Goal: Information Seeking & Learning: Learn about a topic

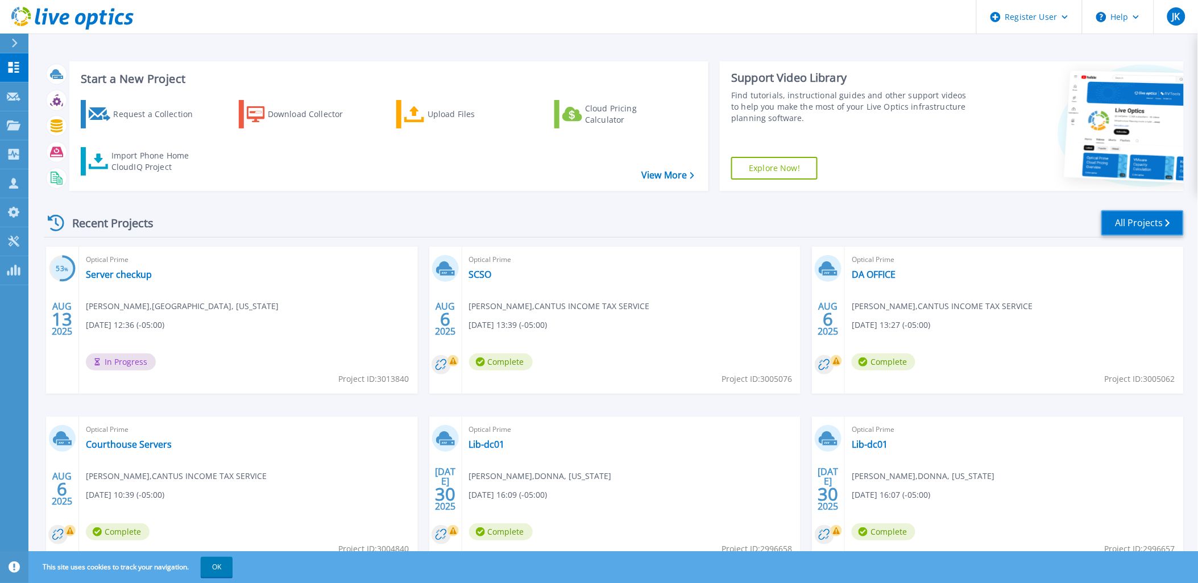
click at [1130, 216] on link "All Projects" at bounding box center [1142, 223] width 82 height 26
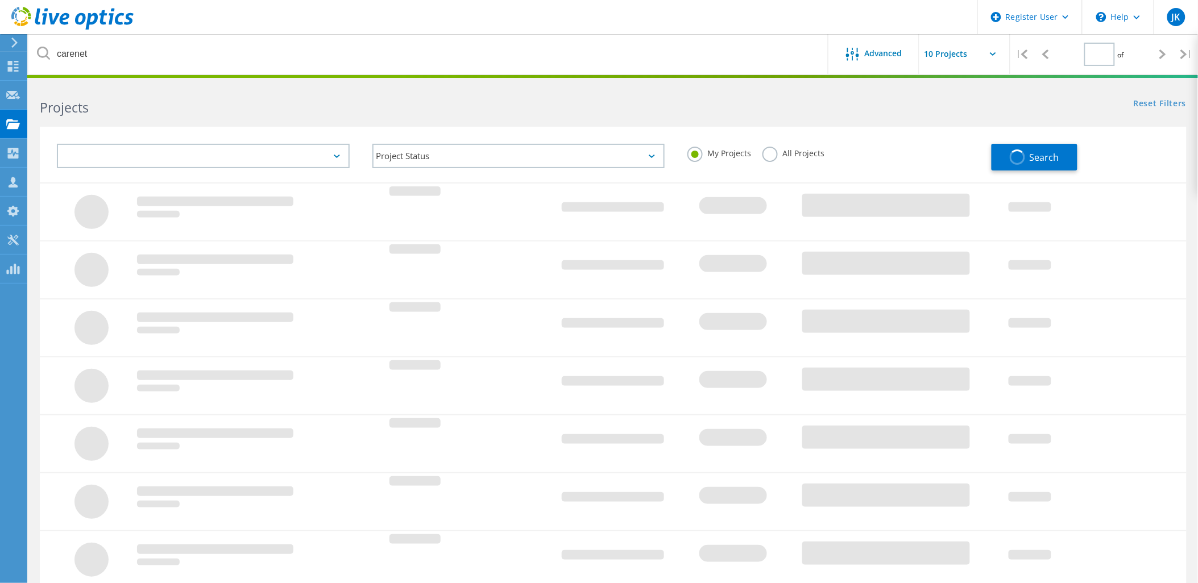
type input "1"
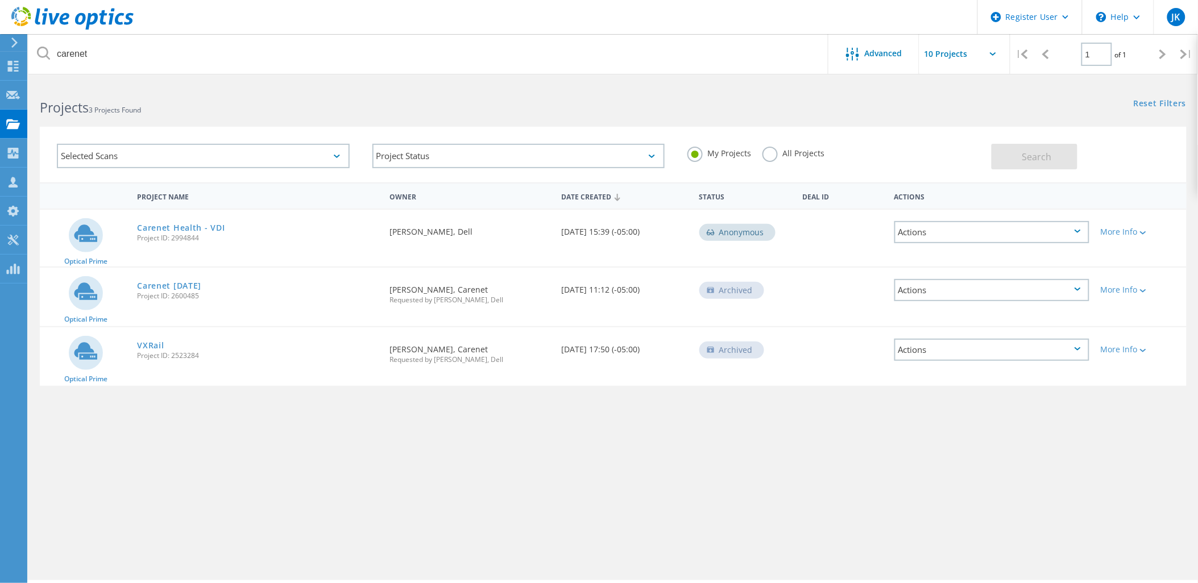
click at [800, 155] on label "All Projects" at bounding box center [793, 152] width 62 height 11
click at [0, 0] on input "All Projects" at bounding box center [0, 0] width 0 height 0
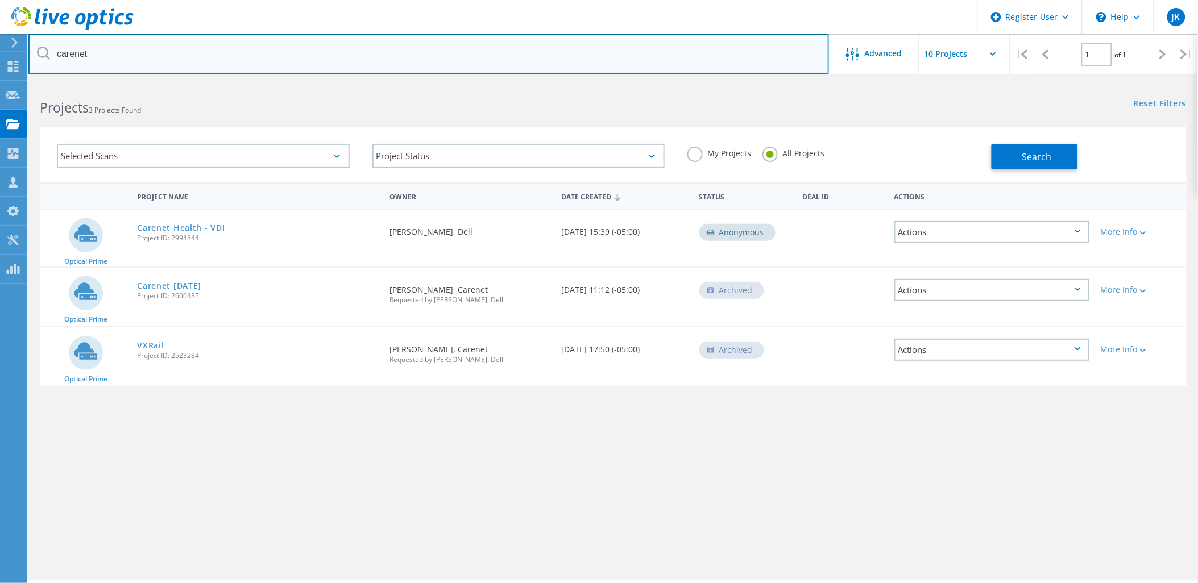
click at [629, 60] on input "carenet" at bounding box center [428, 54] width 801 height 40
type input "victoria"
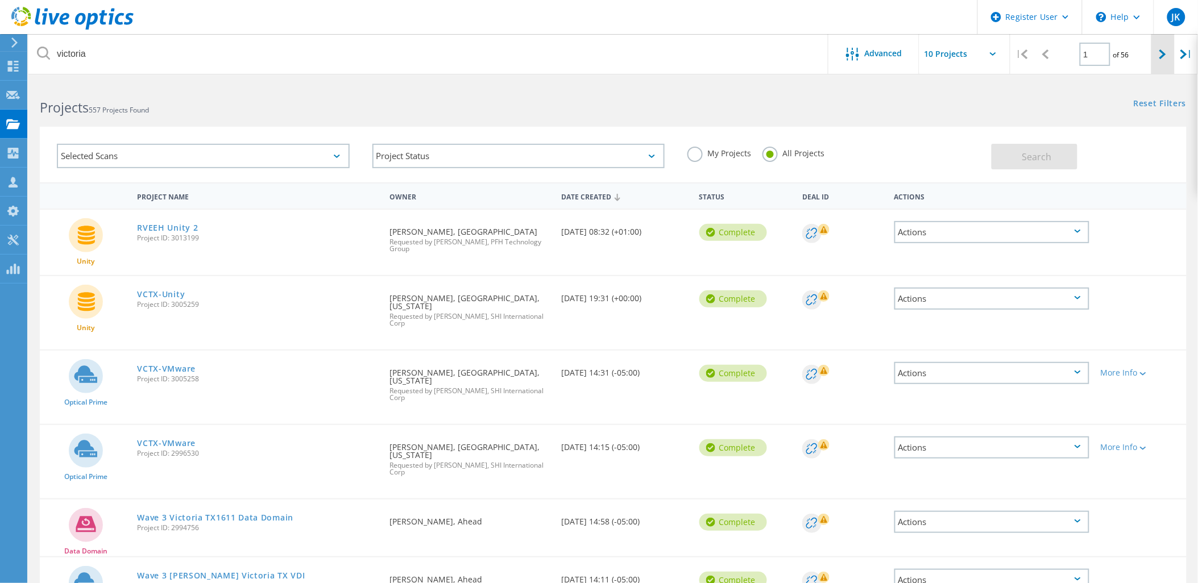
click at [1161, 40] on div at bounding box center [1162, 54] width 23 height 40
type input "2"
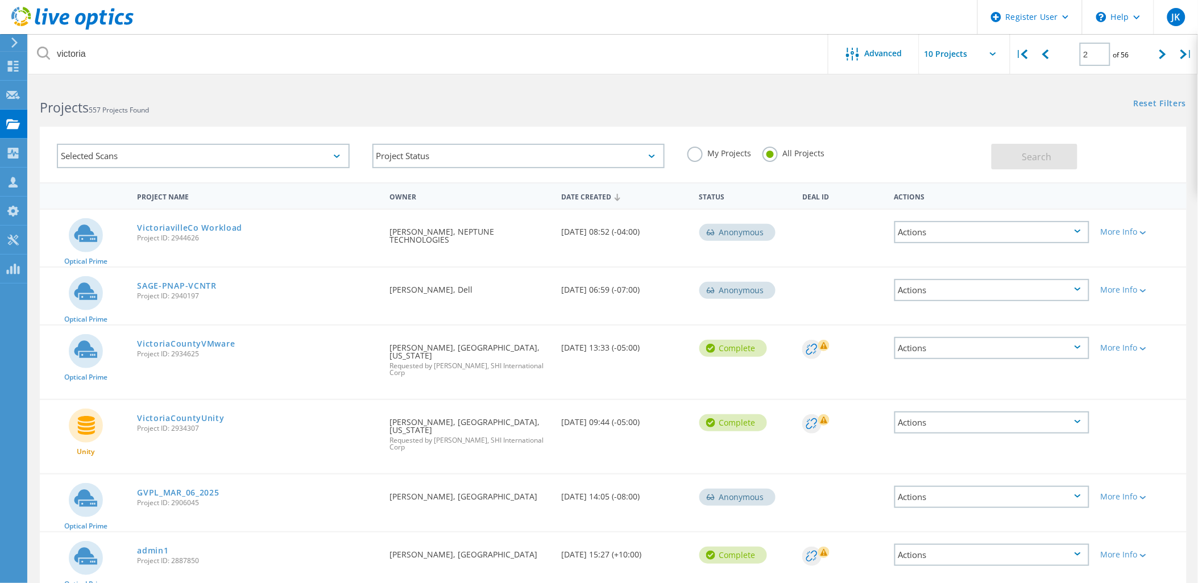
scroll to position [248, 0]
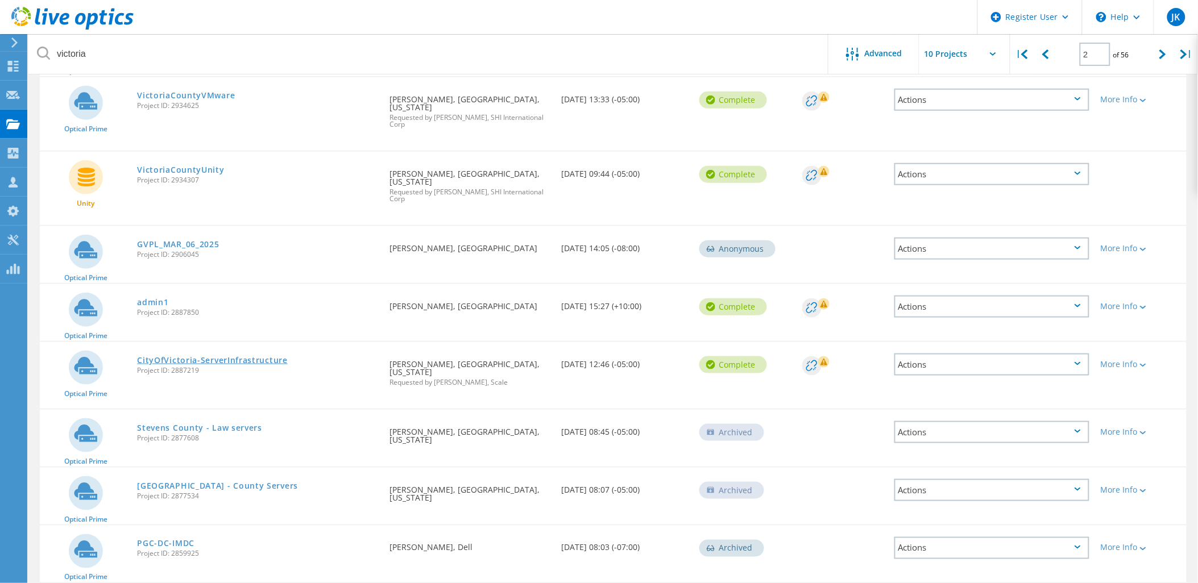
click at [216, 357] on link "CityOfVictoria-ServerInfrastructure" at bounding box center [212, 361] width 151 height 8
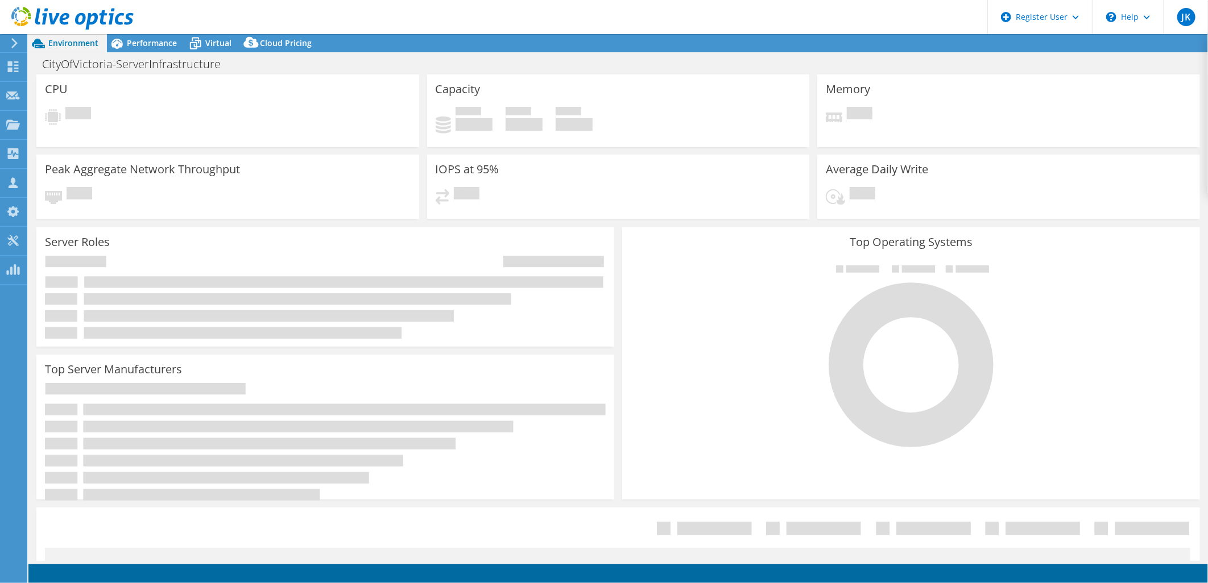
select select "USD"
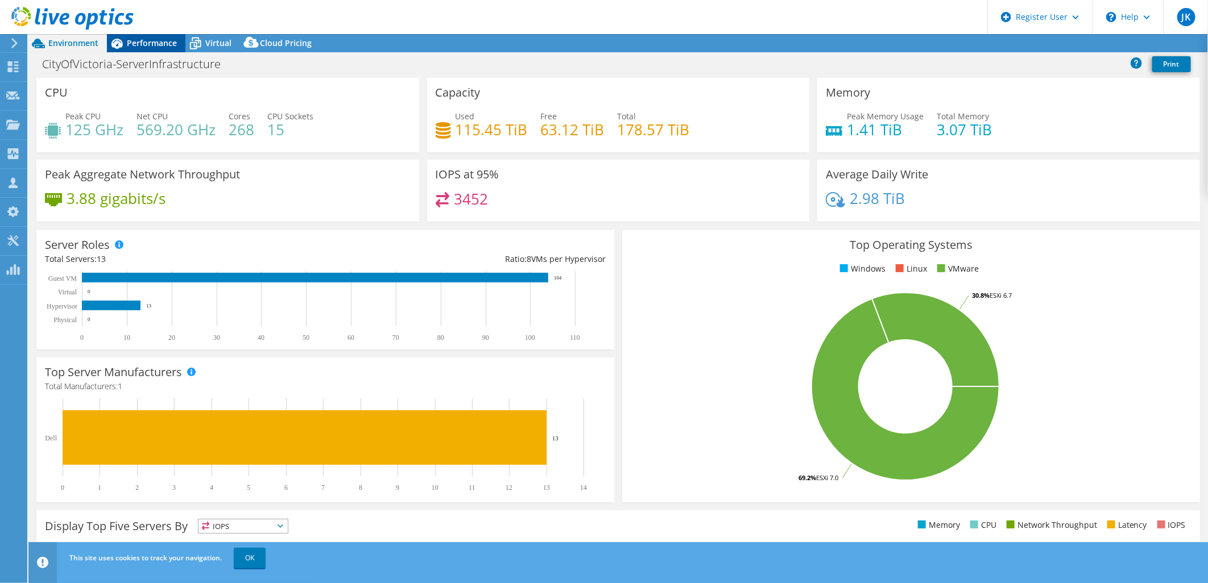
click at [155, 44] on span "Performance" at bounding box center [152, 43] width 50 height 11
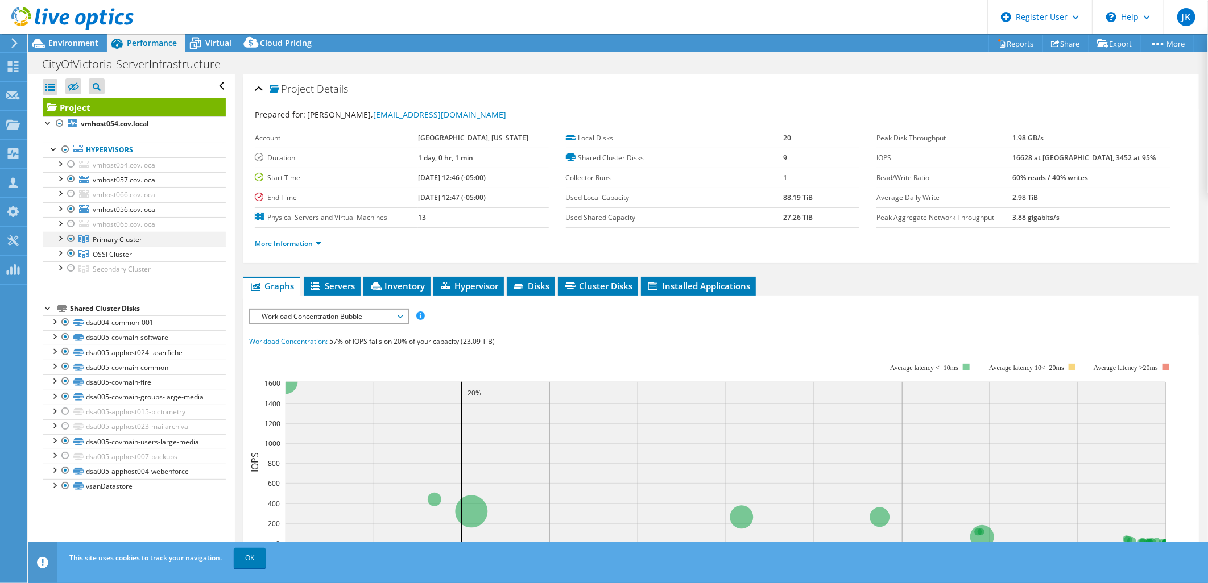
click at [57, 235] on div at bounding box center [59, 237] width 11 height 11
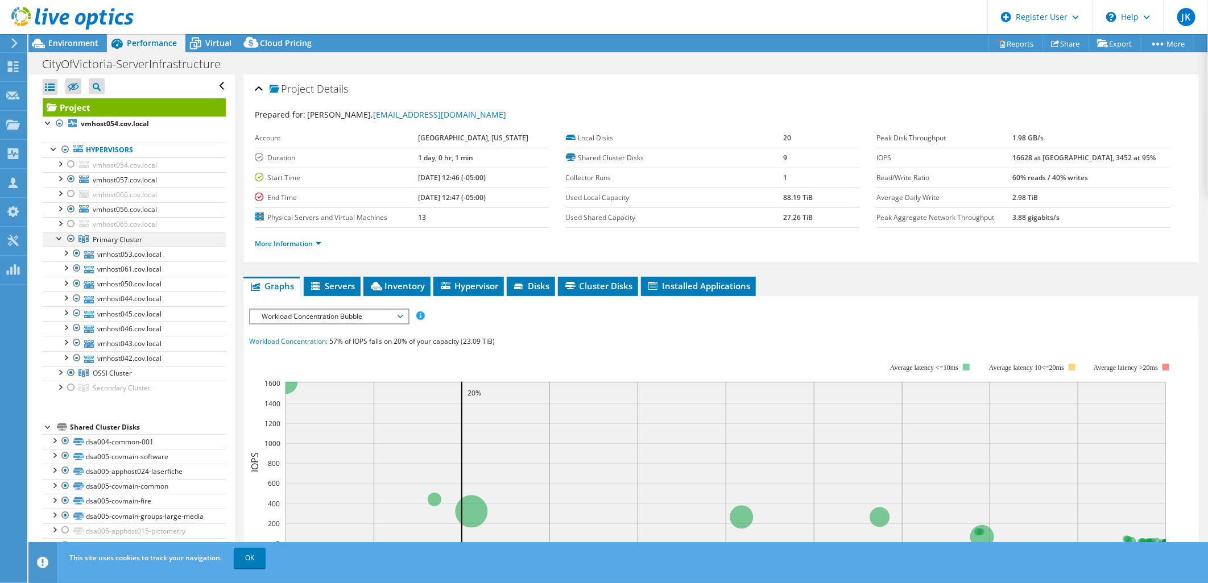
click at [57, 235] on div at bounding box center [59, 237] width 11 height 11
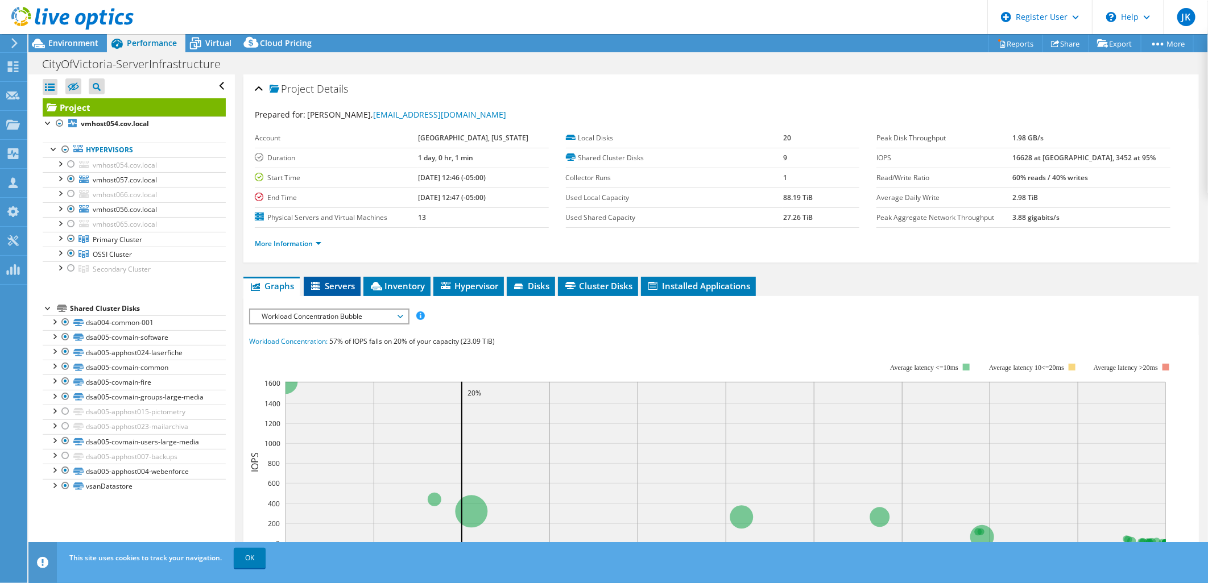
click at [323, 281] on span "Servers" at bounding box center [331, 285] width 45 height 11
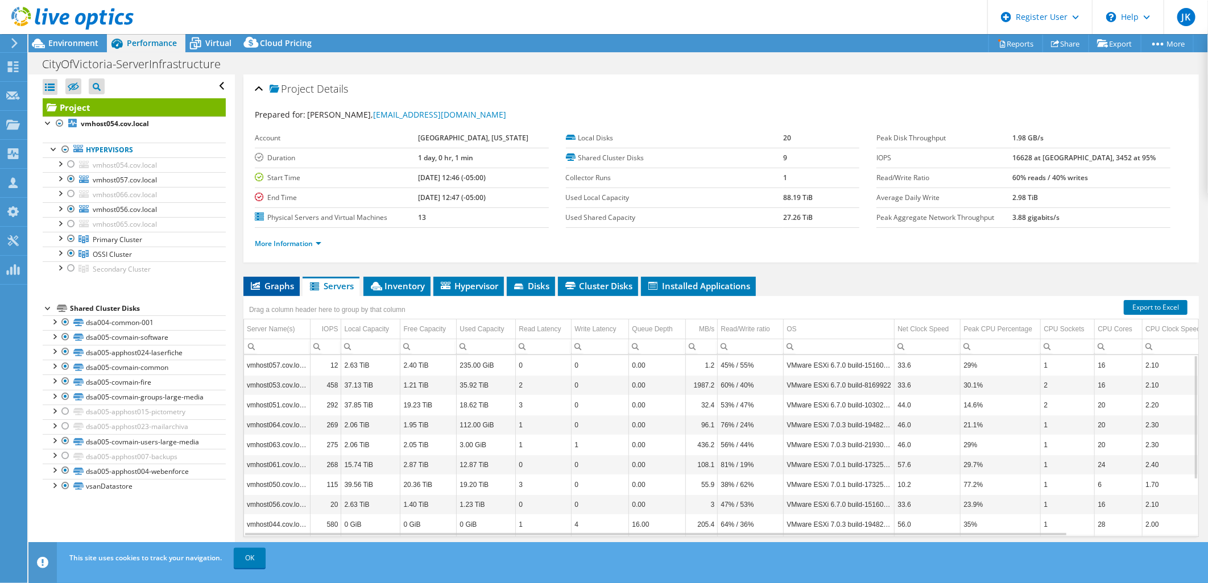
click at [279, 283] on span "Graphs" at bounding box center [271, 285] width 45 height 11
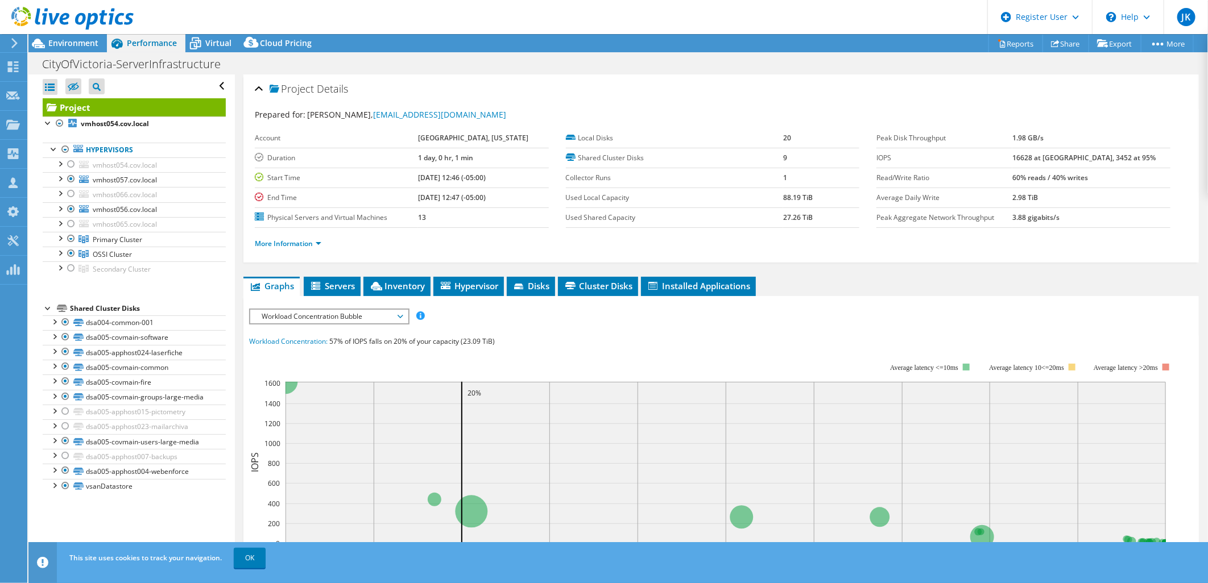
click at [610, 241] on ul "More Information" at bounding box center [721, 242] width 933 height 15
